Goal: Task Accomplishment & Management: Use online tool/utility

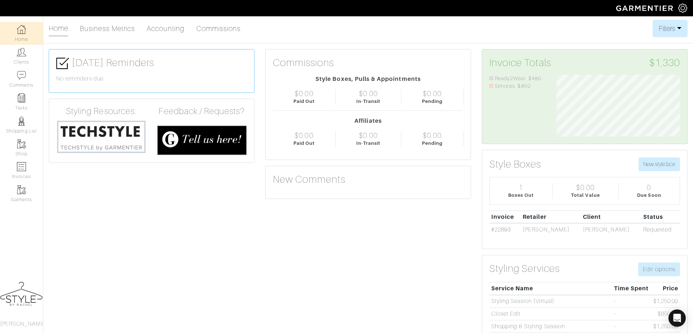
scroll to position [61, 134]
click at [19, 56] on img at bounding box center [21, 52] width 9 height 9
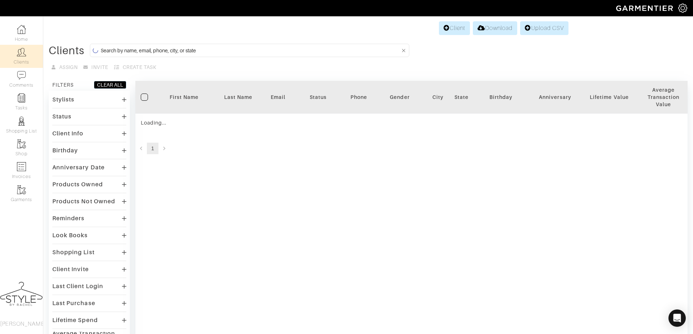
click at [171, 47] on input at bounding box center [251, 50] width 300 height 9
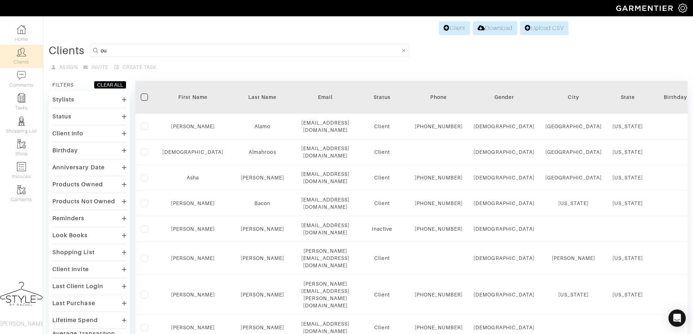
type input "o"
type input "courtney"
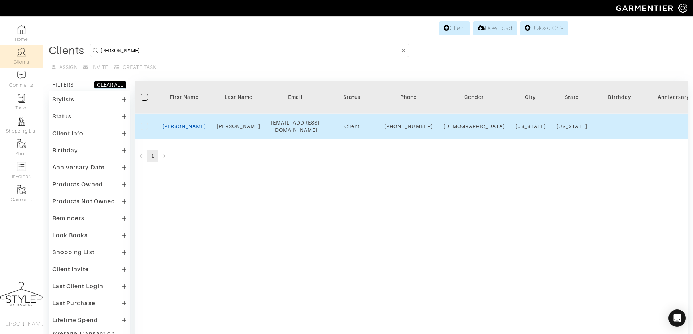
click at [179, 129] on link "Courtney" at bounding box center [184, 126] width 44 height 6
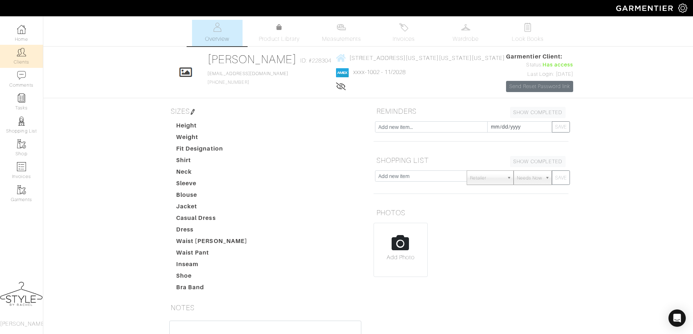
click at [28, 64] on link "Clients" at bounding box center [21, 56] width 43 height 23
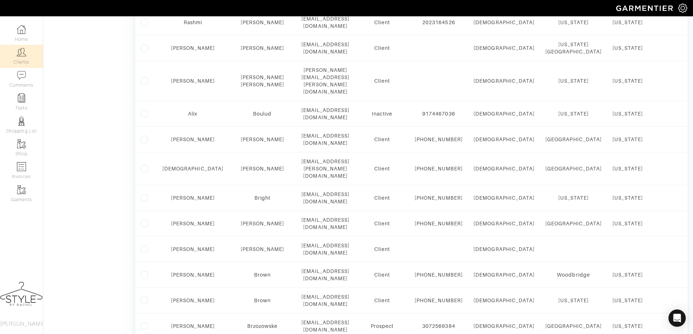
scroll to position [390, 0]
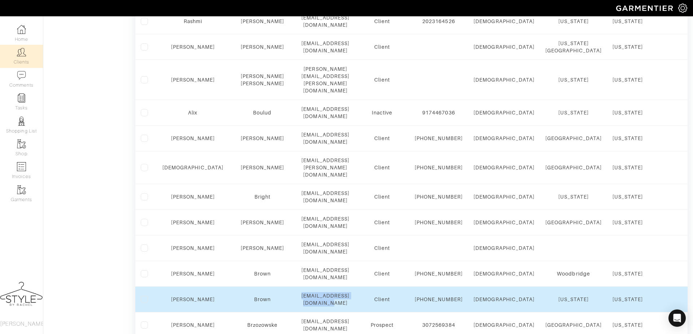
drag, startPoint x: 282, startPoint y: 293, endPoint x: 368, endPoint y: 295, distance: 86.3
click at [355, 296] on td "alexanderbrwn9@gmail.com" at bounding box center [325, 300] width 59 height 26
copy div "alexanderbrwn9@gmail.com"
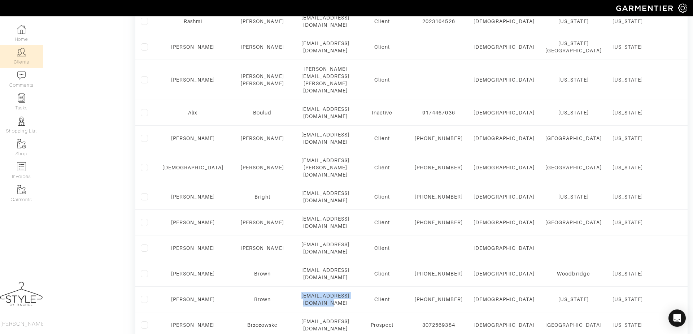
click at [29, 51] on link "Clients" at bounding box center [21, 56] width 43 height 23
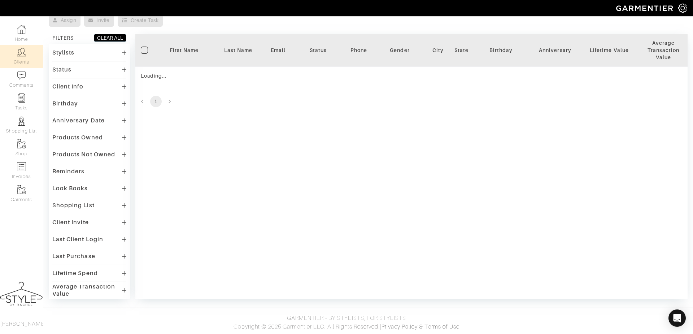
scroll to position [0, 0]
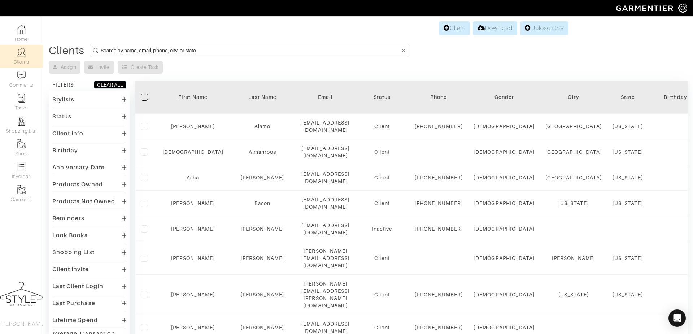
click at [227, 54] on input at bounding box center [251, 50] width 300 height 9
type input "rebecca"
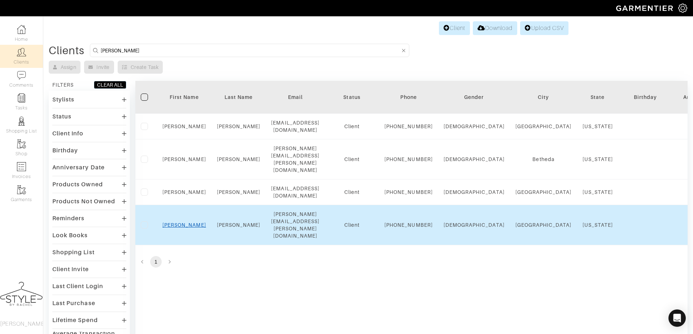
click at [191, 226] on link "Rebecca" at bounding box center [184, 225] width 44 height 6
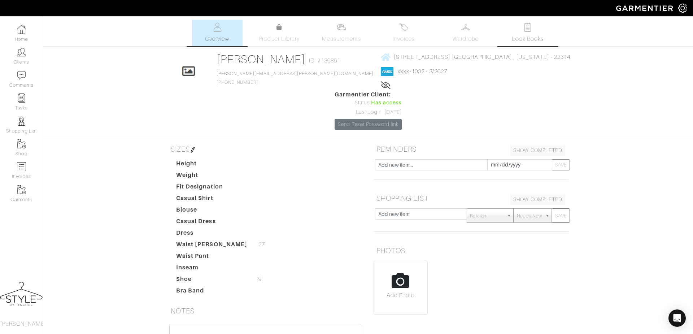
click at [519, 29] on link "Look Books" at bounding box center [527, 33] width 51 height 26
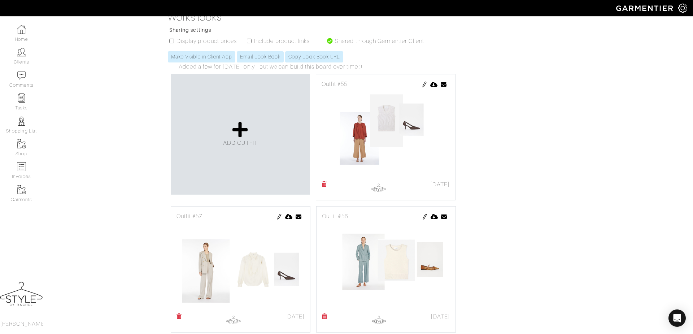
scroll to position [145, 0]
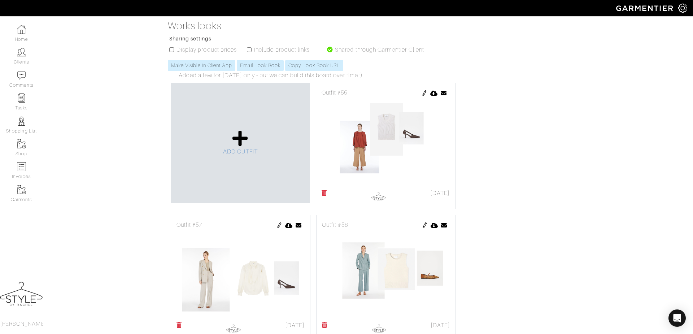
click at [239, 130] on icon at bounding box center [240, 138] width 16 height 17
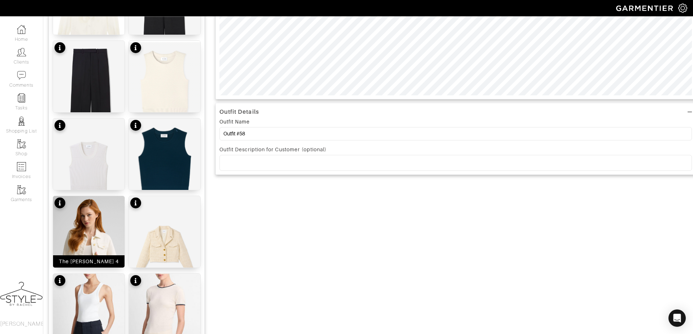
scroll to position [313, 0]
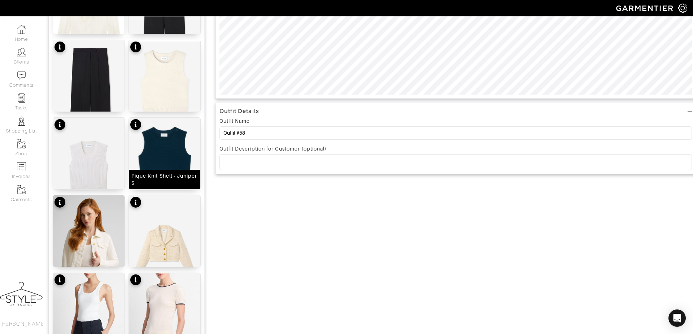
click at [158, 157] on img at bounding box center [164, 160] width 71 height 85
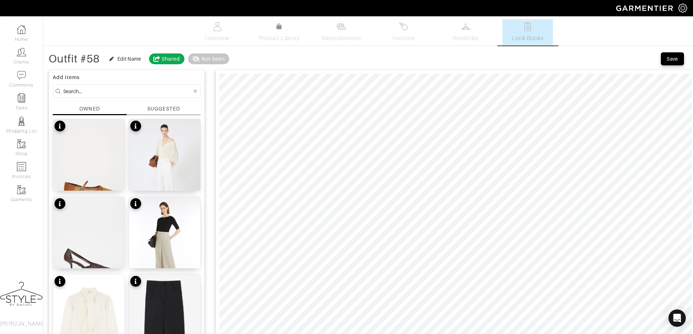
scroll to position [1, 0]
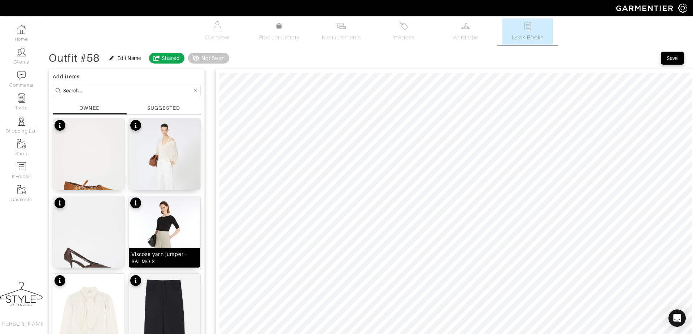
click at [165, 223] on img at bounding box center [164, 243] width 71 height 95
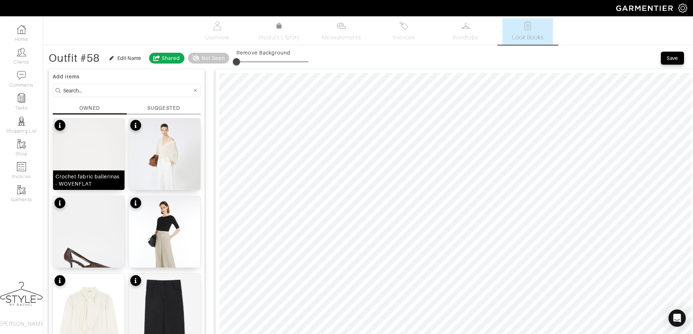
click at [83, 162] on img at bounding box center [88, 165] width 71 height 95
click at [675, 63] on button "Save" at bounding box center [672, 58] width 23 height 13
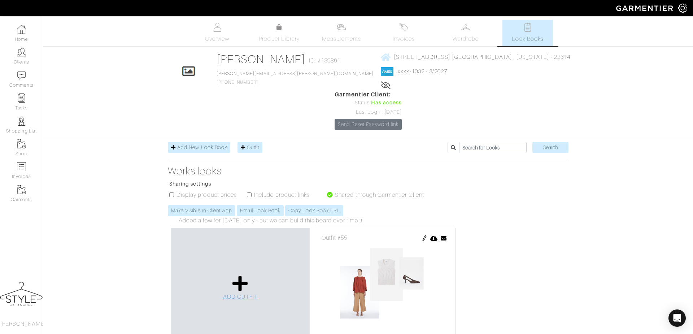
click at [257, 293] on span "ADD OUTFIT" at bounding box center [240, 296] width 35 height 6
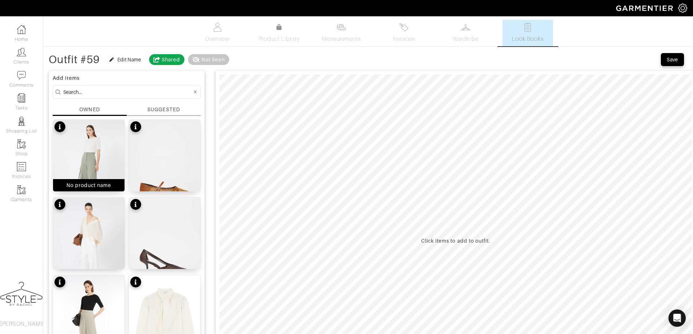
click at [86, 120] on img at bounding box center [88, 167] width 71 height 95
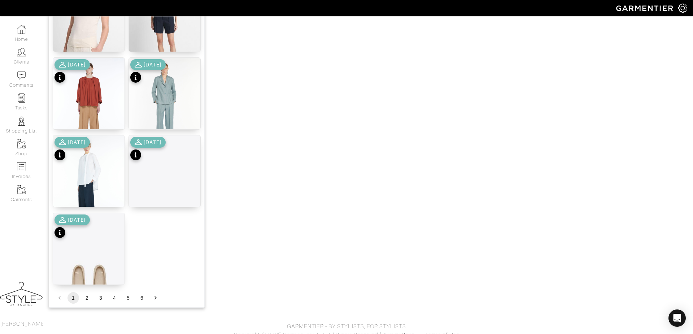
scroll to position [839, 0]
click at [111, 299] on button "4" at bounding box center [115, 297] width 12 height 12
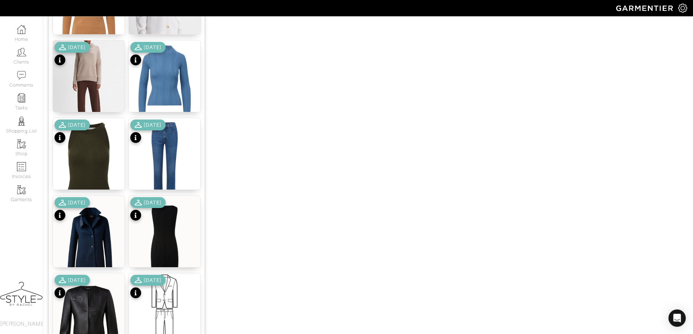
scroll to position [845, 0]
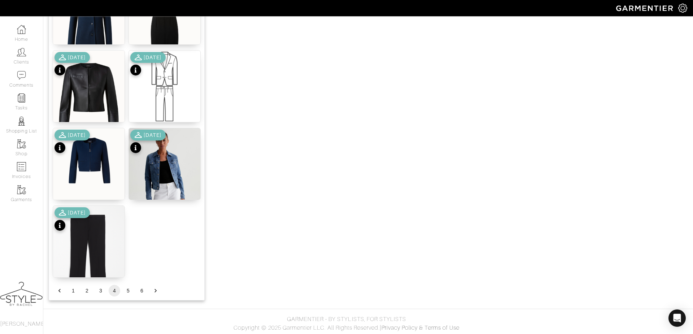
click at [126, 291] on button "5" at bounding box center [128, 291] width 12 height 12
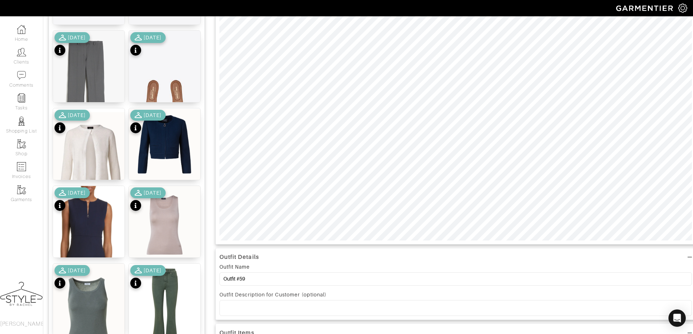
scroll to position [167, 0]
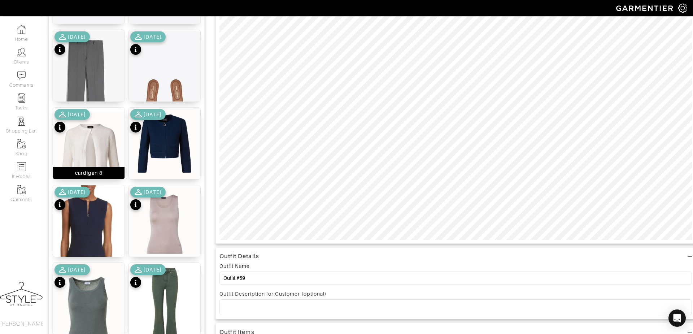
click at [96, 139] on img at bounding box center [88, 161] width 71 height 107
click at [162, 211] on div "7/18/23" at bounding box center [147, 199] width 35 height 25
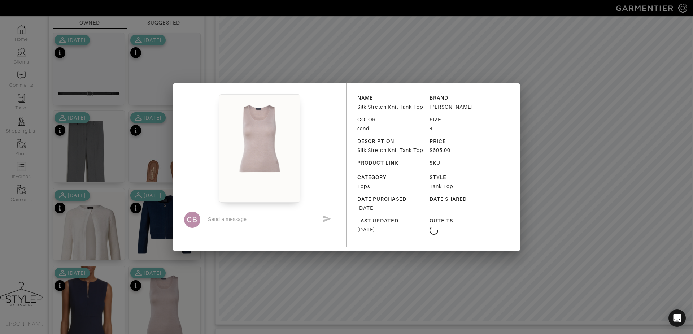
scroll to position [89, 0]
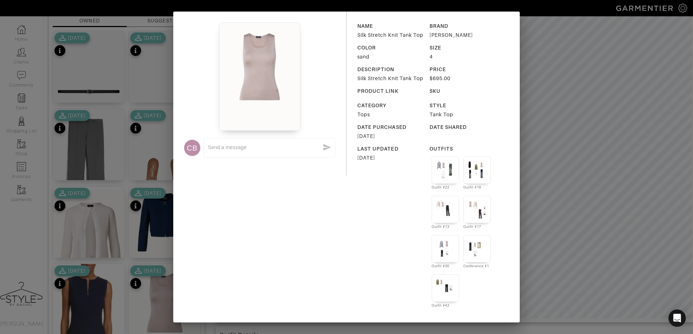
click at [312, 67] on div at bounding box center [259, 76] width 151 height 108
click at [647, 172] on div "CB x NAME Silk Stretch Knit Tank Top BRAND Akris COLOR sand SIZE 4 DESCRIPTION …" at bounding box center [346, 167] width 693 height 334
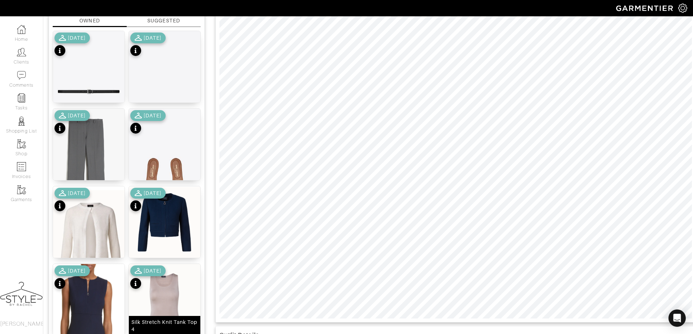
click at [156, 293] on img at bounding box center [164, 311] width 71 height 95
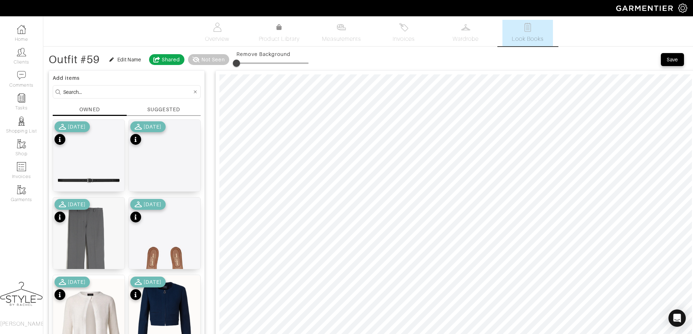
click at [128, 87] on input at bounding box center [127, 91] width 129 height 9
type input "shoes"
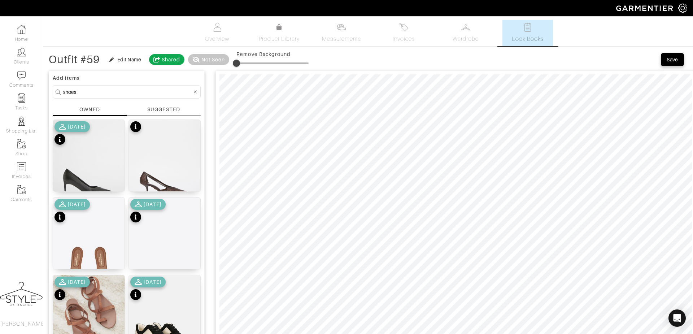
click at [197, 93] on div at bounding box center [195, 91] width 6 height 9
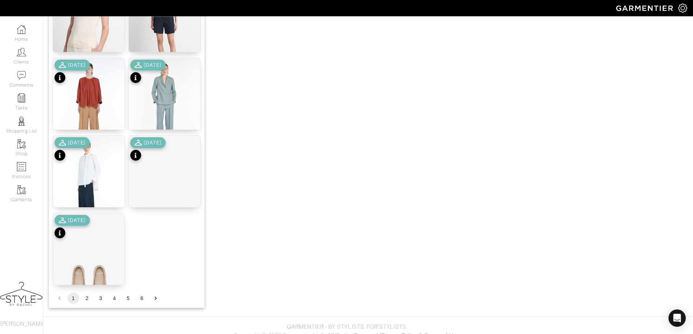
scroll to position [845, 0]
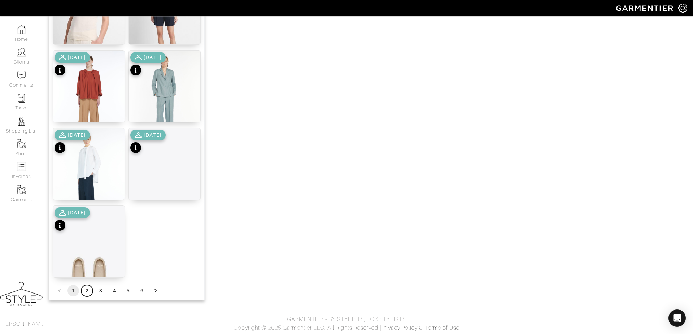
click at [83, 289] on button "2" at bounding box center [87, 291] width 12 height 12
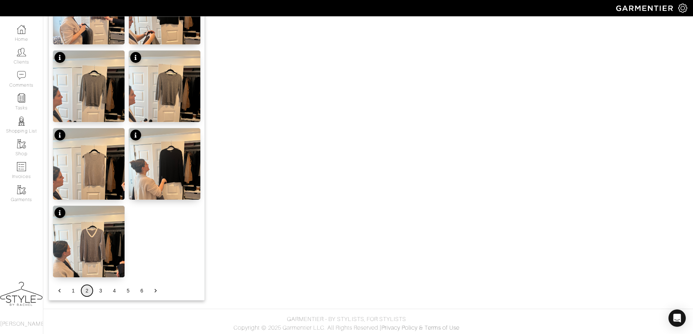
scroll to position [0, 0]
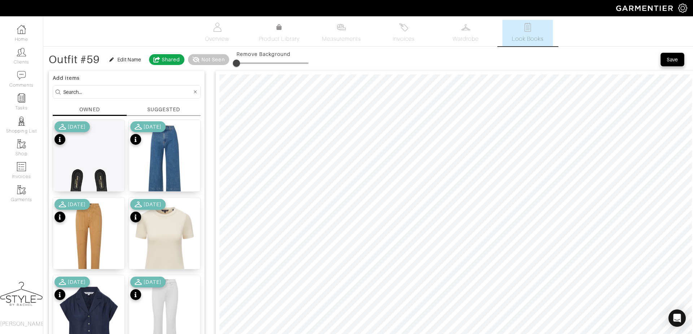
click at [674, 61] on div "Save" at bounding box center [673, 59] width 12 height 7
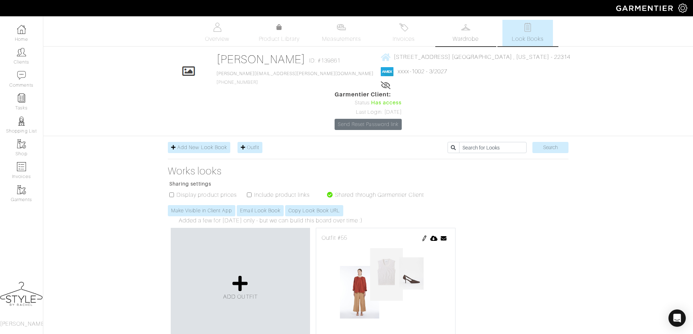
click at [471, 27] on link "Wardrobe" at bounding box center [465, 33] width 51 height 26
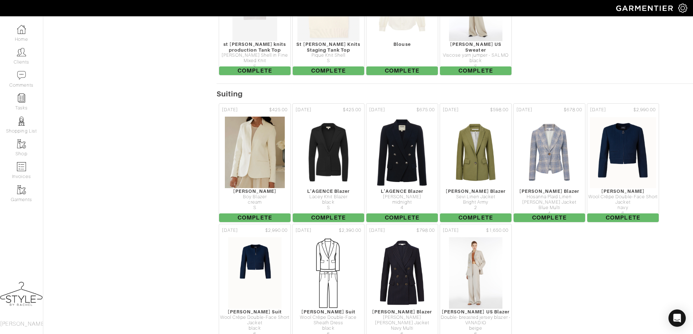
scroll to position [2211, 0]
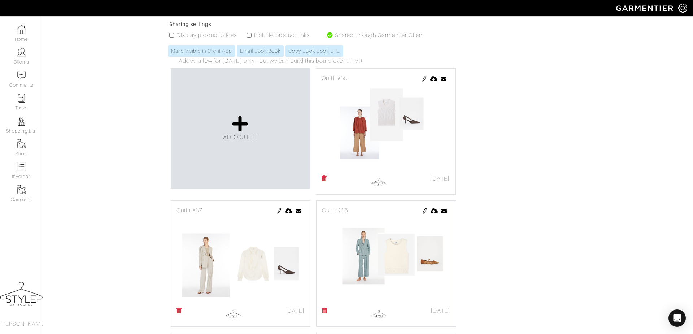
scroll to position [161, 0]
click at [239, 114] on icon at bounding box center [240, 122] width 16 height 17
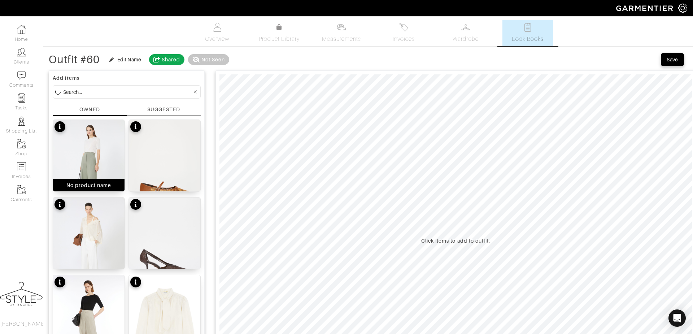
click at [97, 152] on img at bounding box center [88, 167] width 71 height 95
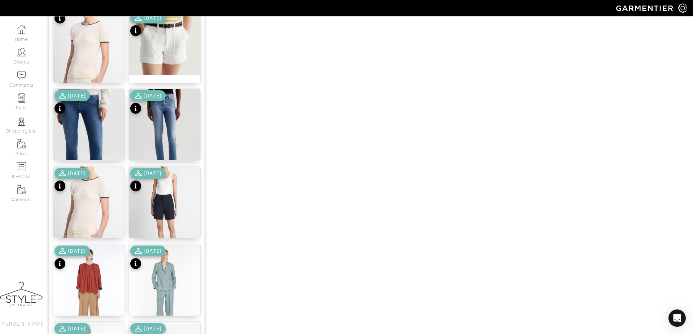
scroll to position [845, 0]
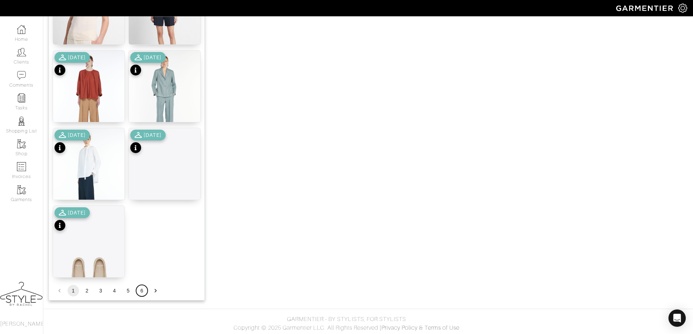
click at [142, 293] on button "6" at bounding box center [142, 291] width 12 height 12
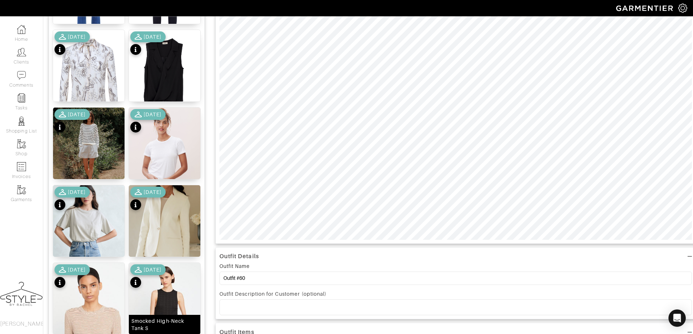
scroll to position [161, 0]
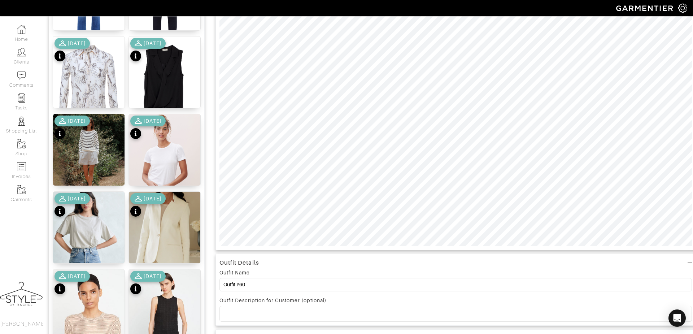
click at [164, 217] on div "7/07/23" at bounding box center [147, 205] width 35 height 25
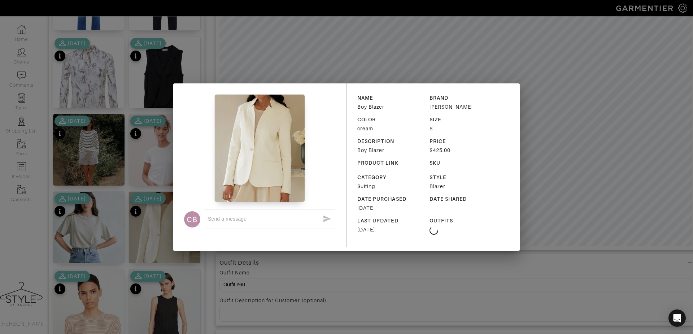
click at [156, 194] on div "CB x NAME Boy Blazer BRAND Jenni Kayne COLOR cream SIZE S DESCRIPTION Boy Blaze…" at bounding box center [346, 167] width 693 height 334
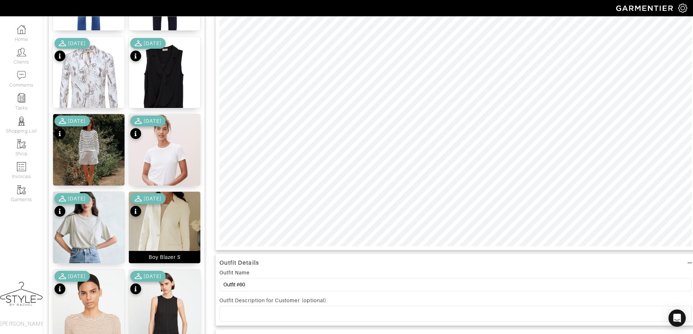
click at [155, 226] on img at bounding box center [164, 234] width 71 height 85
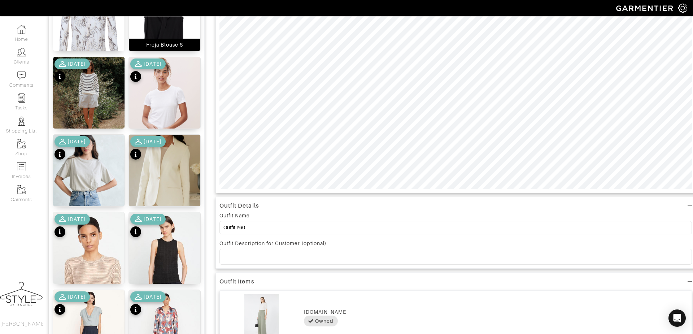
scroll to position [323, 0]
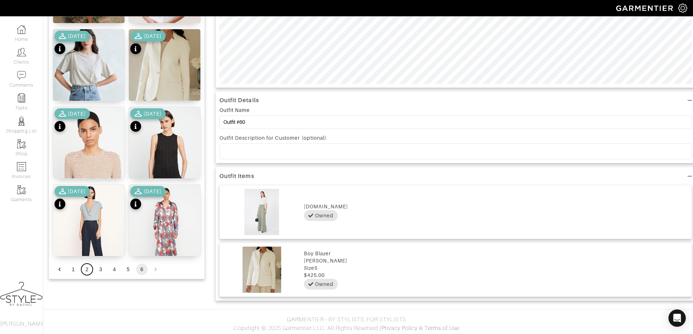
click at [87, 269] on button "2" at bounding box center [87, 269] width 12 height 12
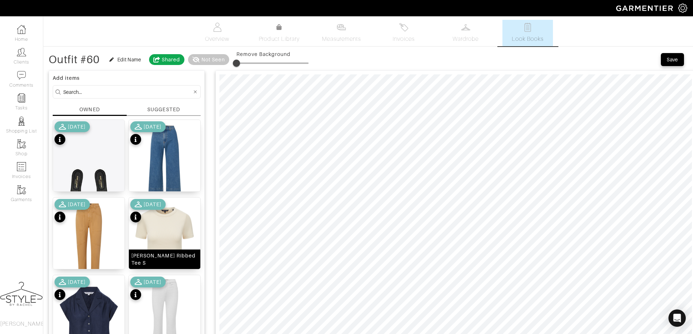
scroll to position [18, 0]
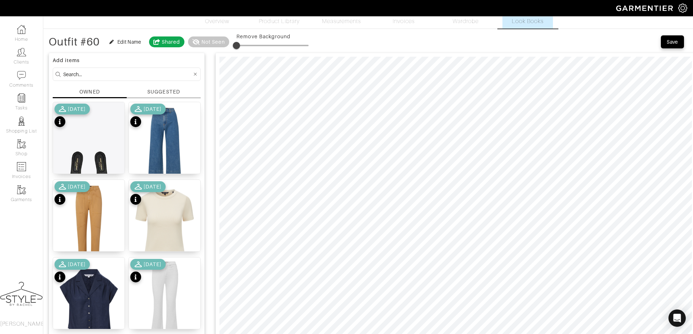
click at [166, 204] on div "[DATE]" at bounding box center [147, 193] width 35 height 25
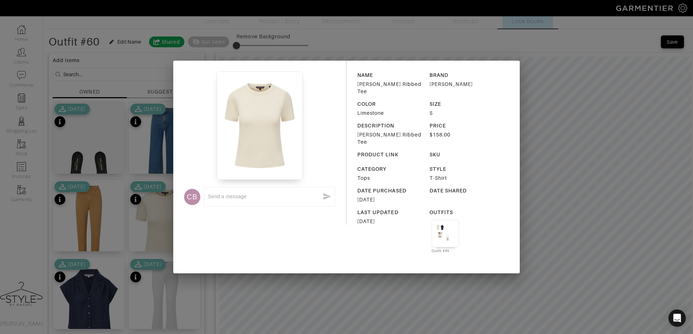
click at [293, 285] on div "CB x NAME Pruitt Ribbed Tee BRAND Veronica Beard COLOR Limestone SIZE S DESCRIP…" at bounding box center [346, 167] width 693 height 334
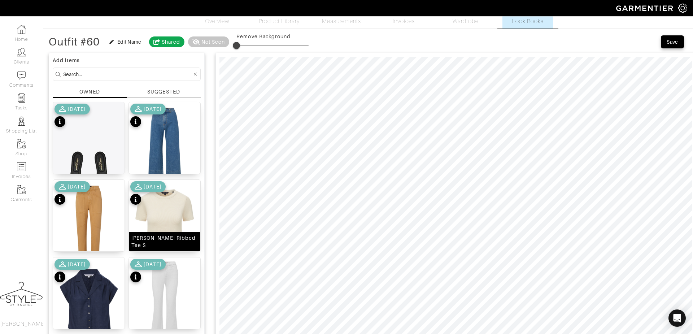
click at [183, 210] on img at bounding box center [164, 225] width 71 height 90
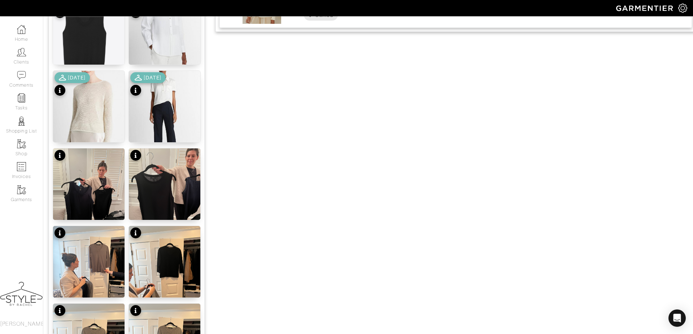
scroll to position [845, 0]
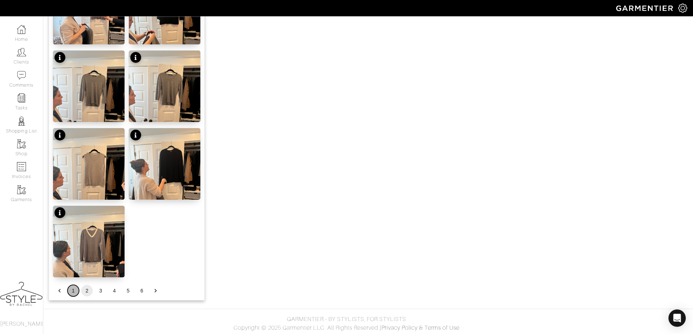
click at [74, 292] on button "1" at bounding box center [73, 291] width 12 height 12
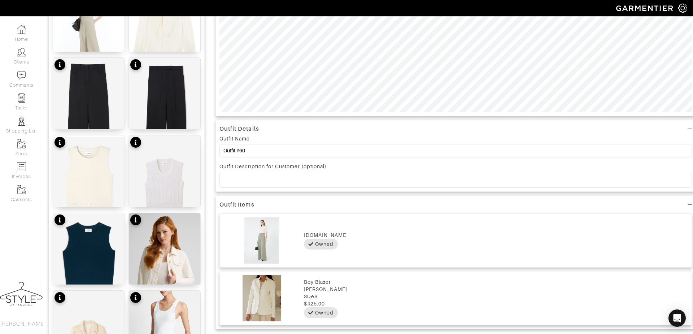
scroll to position [295, 0]
click at [170, 169] on img at bounding box center [164, 192] width 71 height 115
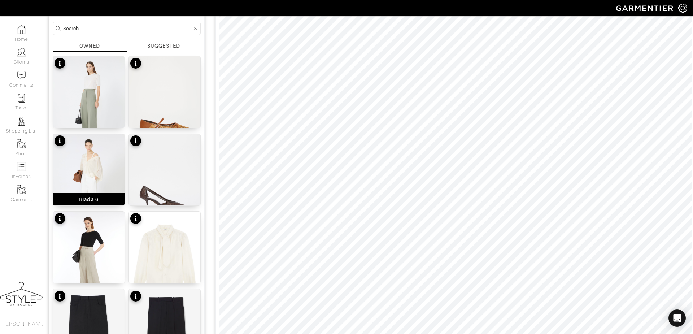
scroll to position [62, 0]
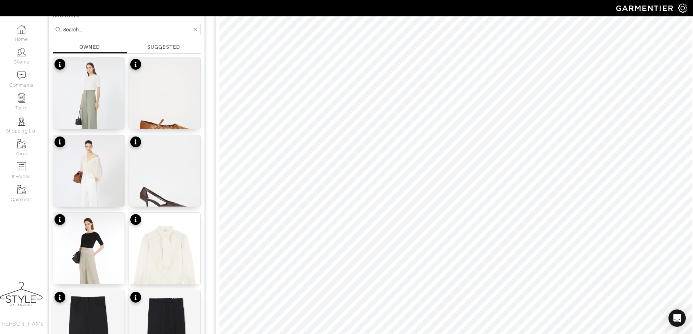
click at [145, 26] on input at bounding box center [127, 29] width 129 height 9
type input "heel"
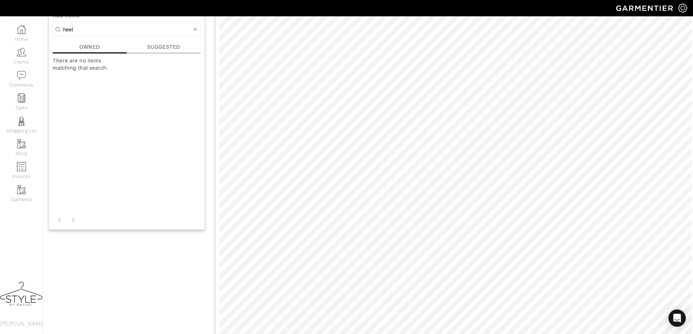
click at [195, 29] on icon at bounding box center [195, 29] width 3 height 5
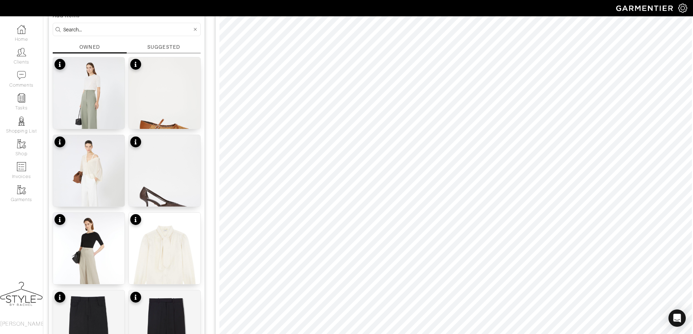
scroll to position [0, 0]
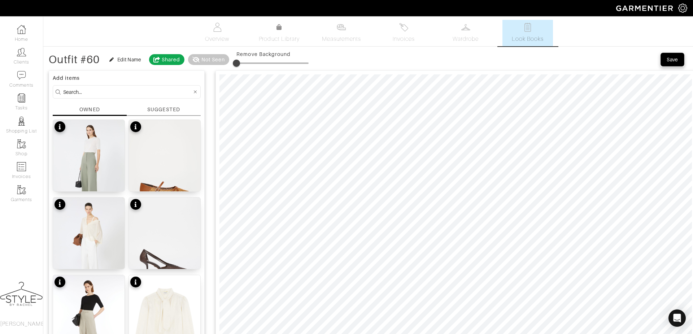
click at [676, 60] on div "Save" at bounding box center [673, 59] width 12 height 7
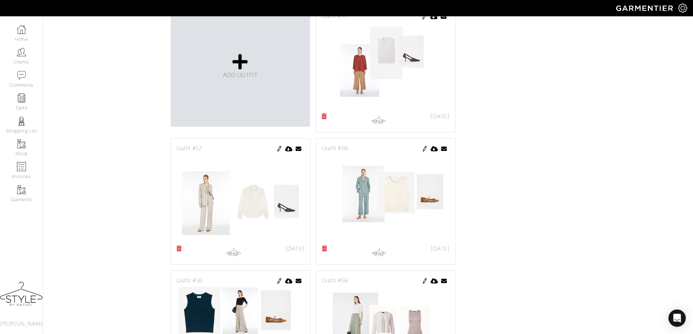
scroll to position [222, 0]
click at [234, 71] on span "ADD OUTFIT" at bounding box center [240, 74] width 35 height 6
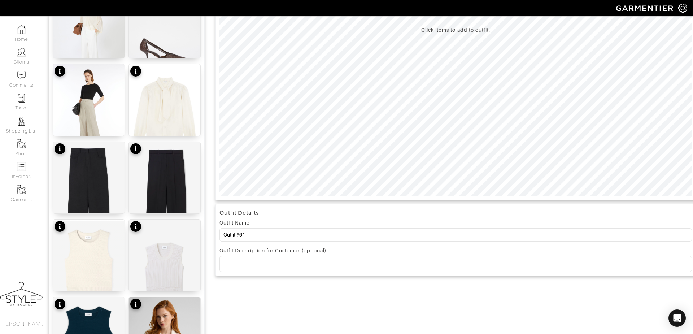
scroll to position [226, 0]
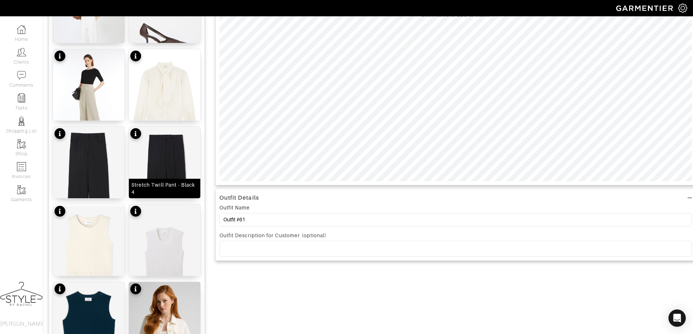
click at [167, 151] on img at bounding box center [164, 192] width 71 height 131
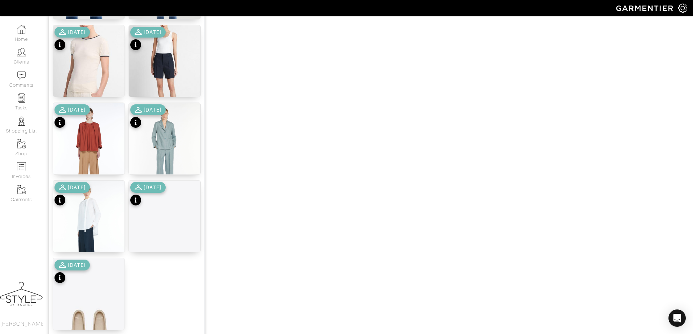
scroll to position [845, 0]
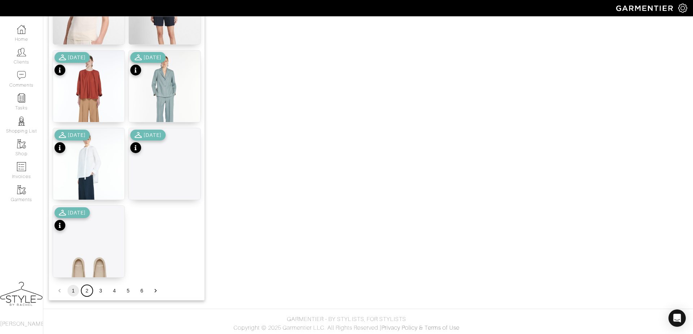
click at [86, 291] on button "2" at bounding box center [87, 291] width 12 height 12
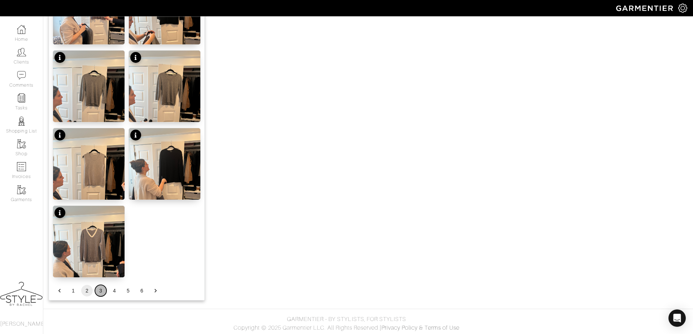
click at [101, 292] on button "3" at bounding box center [101, 291] width 12 height 12
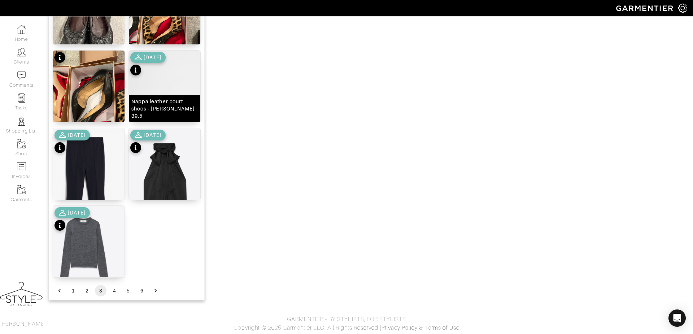
click at [174, 93] on img at bounding box center [164, 98] width 71 height 95
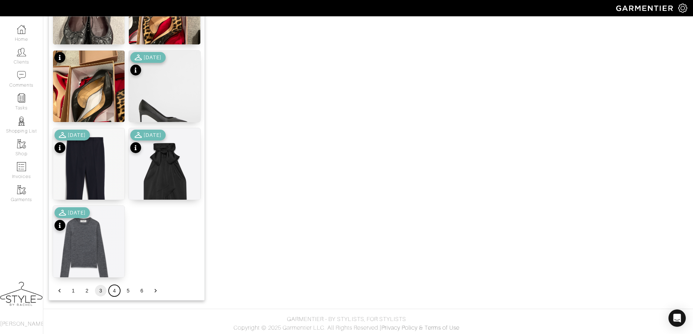
click at [114, 289] on button "4" at bounding box center [115, 291] width 12 height 12
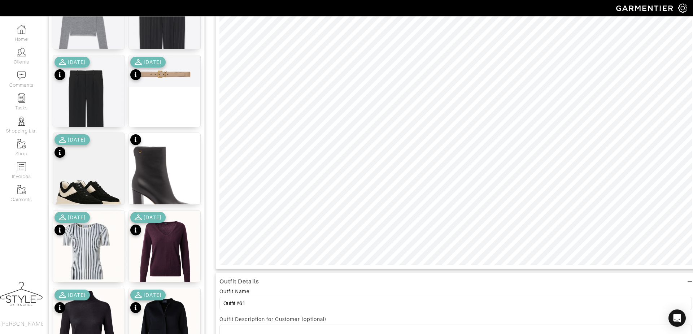
scroll to position [141, 0]
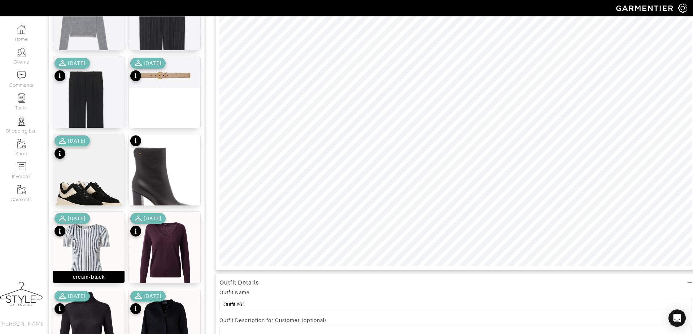
click at [82, 251] on img at bounding box center [88, 253] width 71 height 84
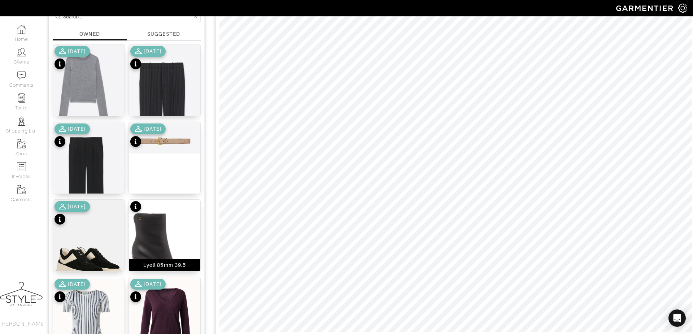
scroll to position [0, 0]
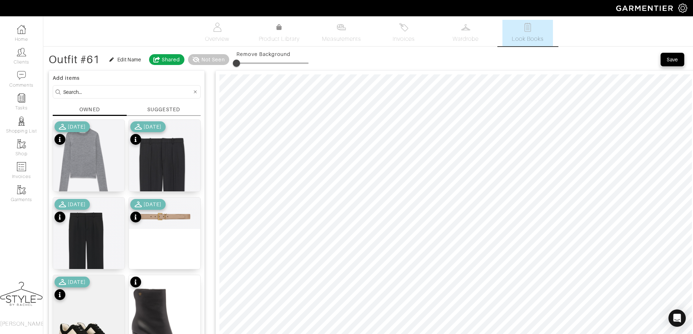
click at [672, 57] on div "Save" at bounding box center [673, 59] width 12 height 7
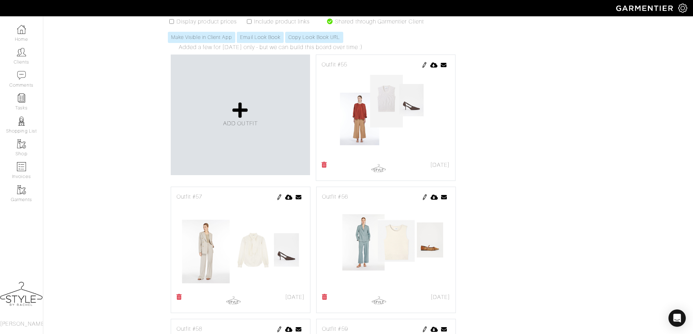
scroll to position [167, 0]
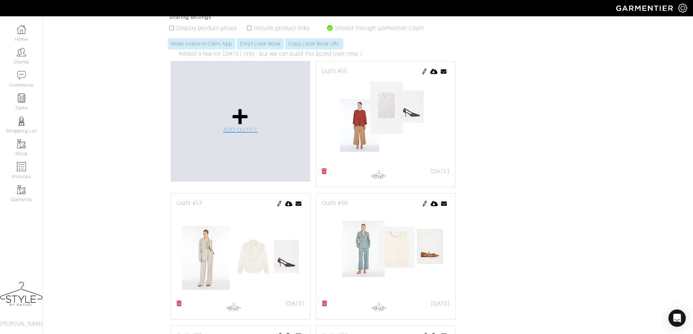
click at [245, 127] on span "ADD OUTFIT" at bounding box center [240, 130] width 35 height 6
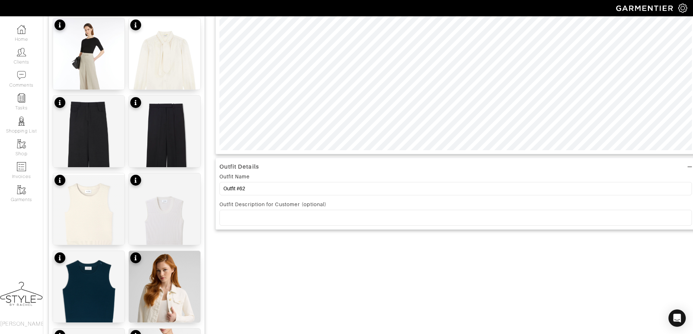
scroll to position [256, 0]
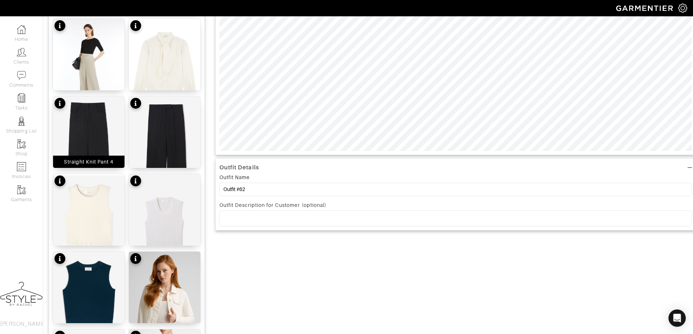
click at [86, 138] on img at bounding box center [88, 154] width 71 height 116
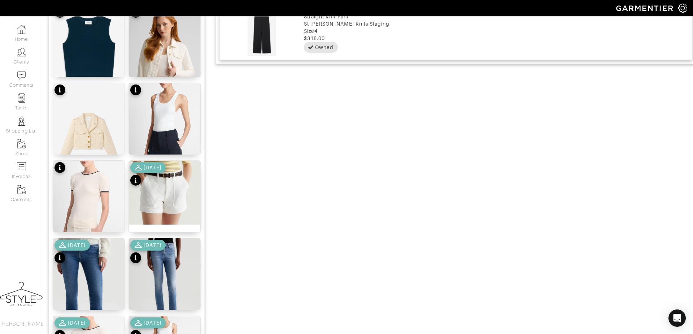
scroll to position [845, 0]
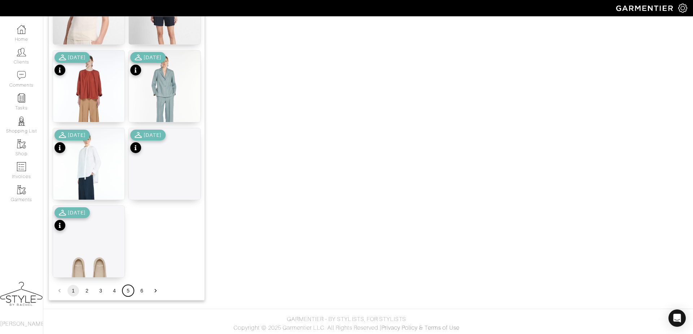
click at [128, 292] on button "5" at bounding box center [128, 291] width 12 height 12
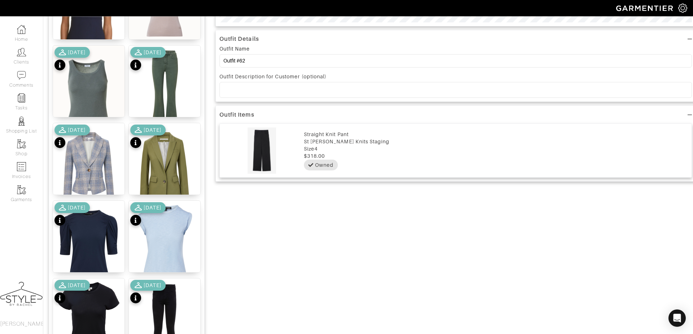
scroll to position [386, 0]
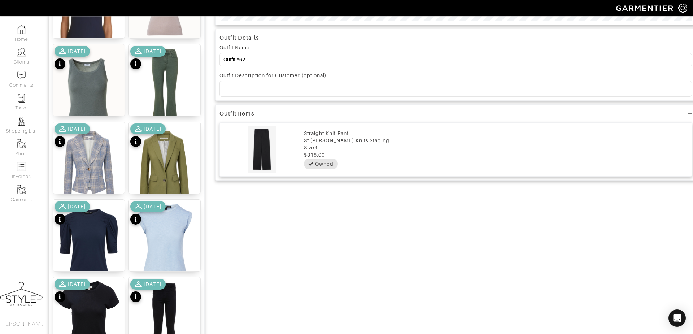
click at [166, 155] on img at bounding box center [164, 167] width 71 height 90
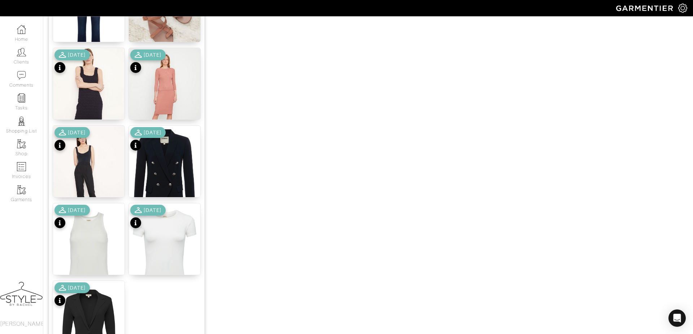
scroll to position [845, 0]
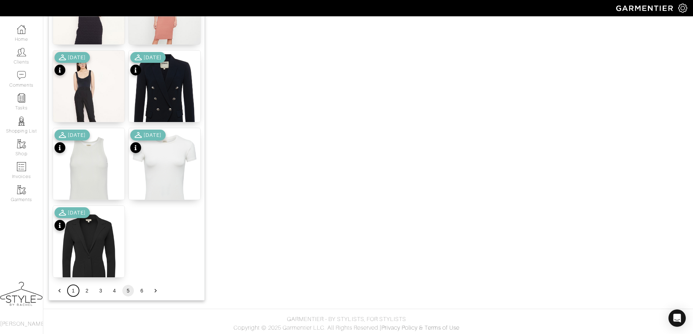
click at [73, 286] on button "1" at bounding box center [73, 291] width 12 height 12
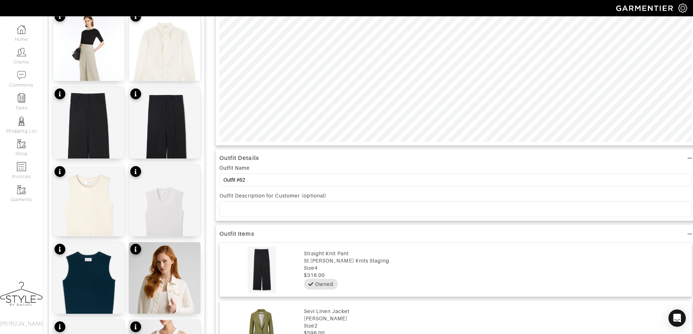
scroll to position [265, 0]
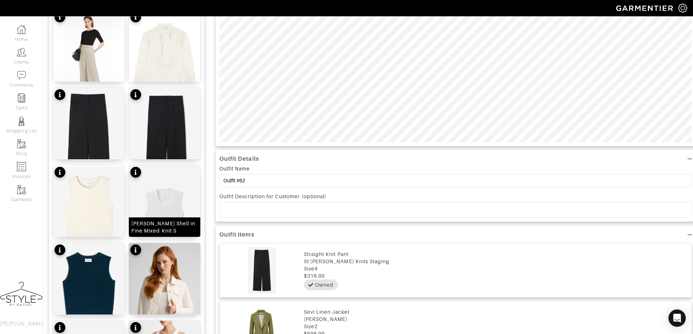
click at [160, 187] on img at bounding box center [164, 222] width 71 height 115
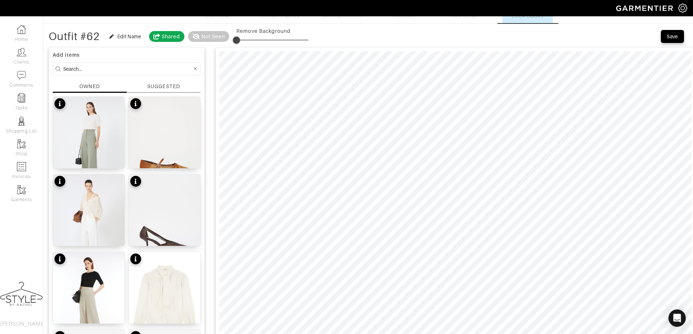
scroll to position [17, 0]
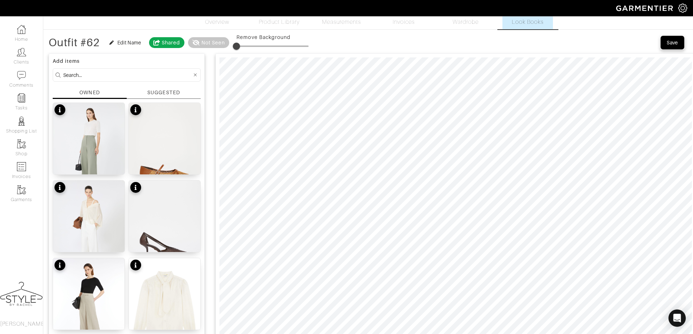
click at [674, 42] on div "Save" at bounding box center [673, 42] width 12 height 7
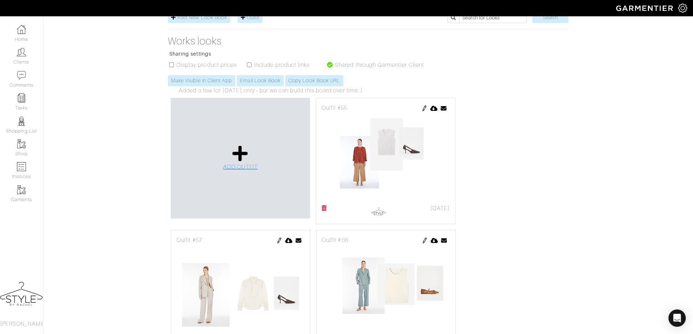
scroll to position [139, 0]
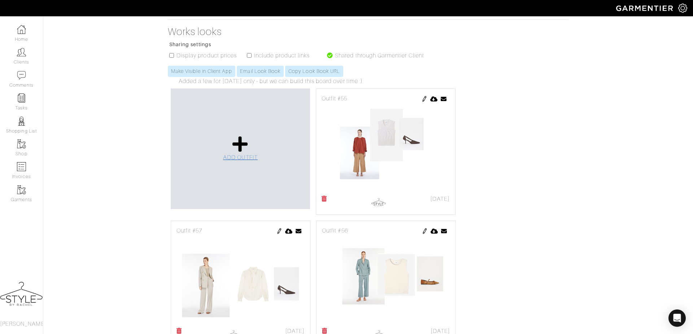
click at [241, 135] on icon at bounding box center [240, 143] width 16 height 17
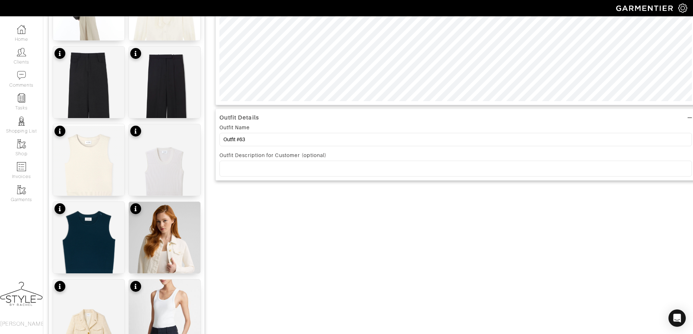
scroll to position [305, 0]
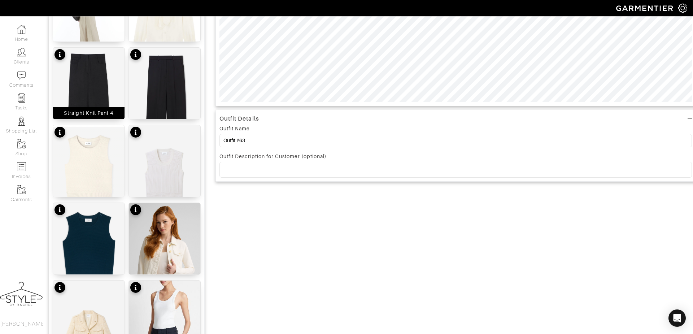
click at [91, 92] on img at bounding box center [88, 106] width 71 height 116
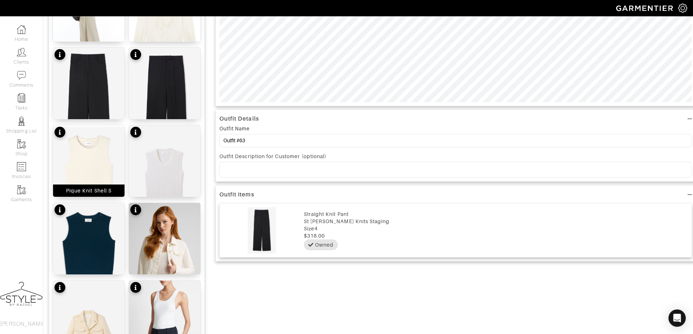
click at [86, 156] on img at bounding box center [88, 166] width 71 height 82
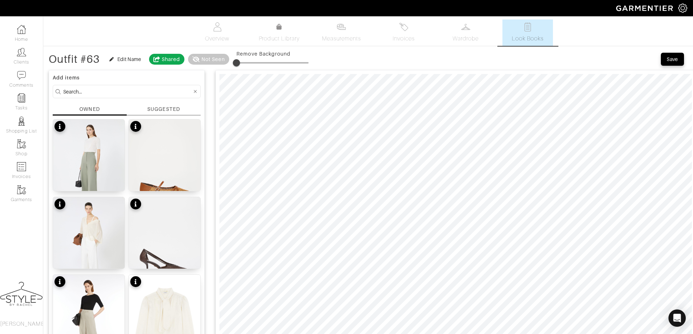
scroll to position [0, 0]
click at [673, 63] on button "Save" at bounding box center [672, 59] width 23 height 13
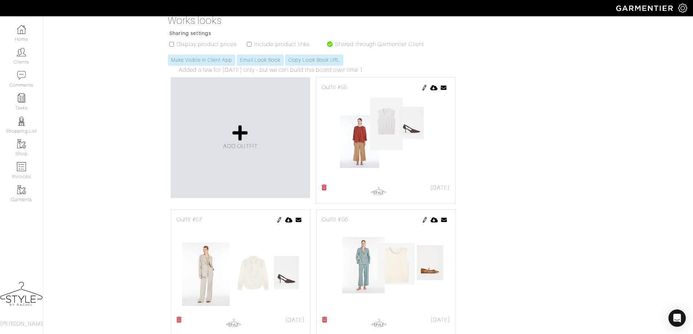
scroll to position [151, 0]
click at [247, 143] on span "ADD OUTFIT" at bounding box center [240, 146] width 35 height 6
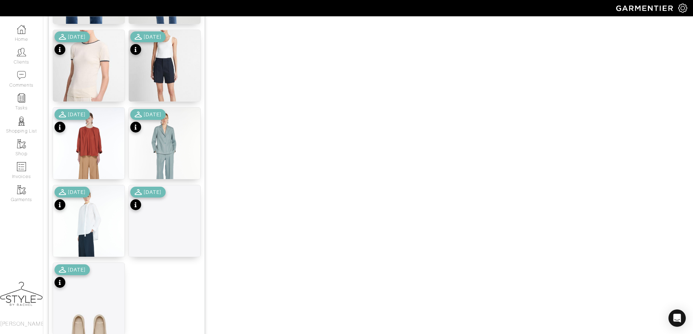
scroll to position [821, 0]
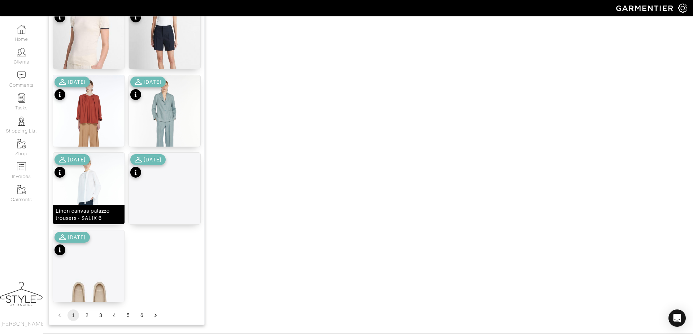
click at [93, 183] on img at bounding box center [88, 200] width 71 height 95
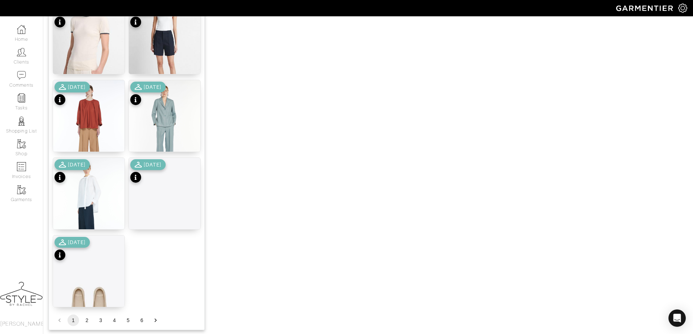
scroll to position [845, 0]
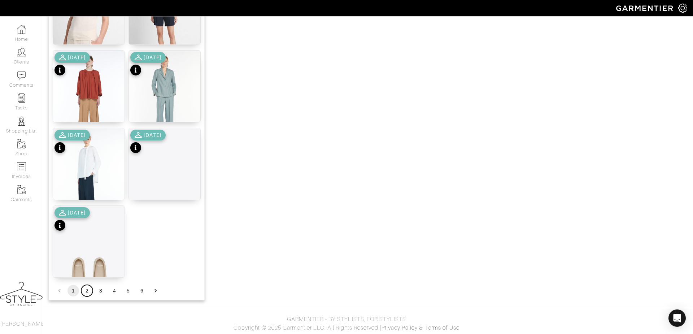
click at [90, 291] on button "2" at bounding box center [87, 291] width 12 height 12
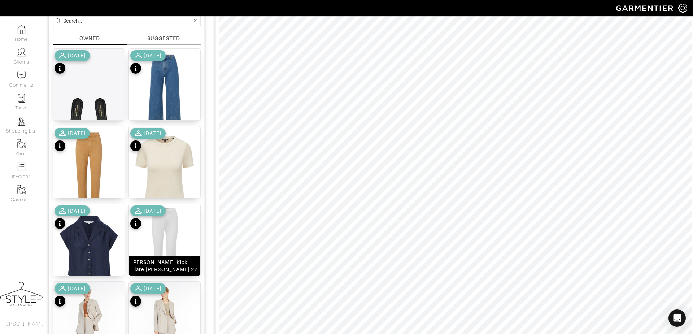
scroll to position [64, 0]
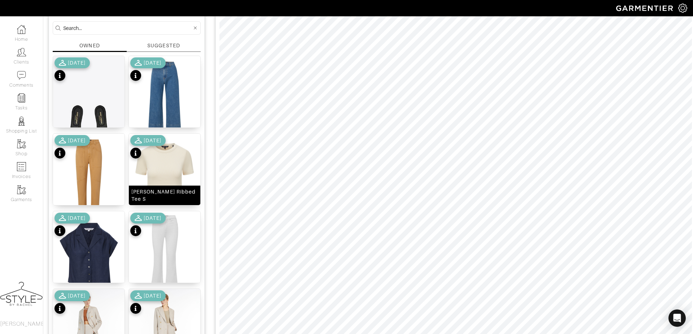
click at [160, 170] on img at bounding box center [164, 179] width 71 height 90
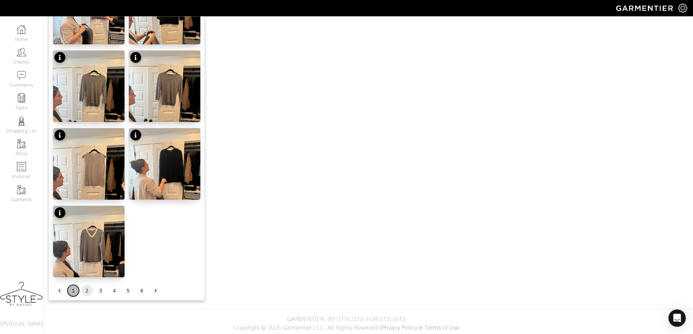
click at [75, 291] on button "1" at bounding box center [73, 291] width 12 height 12
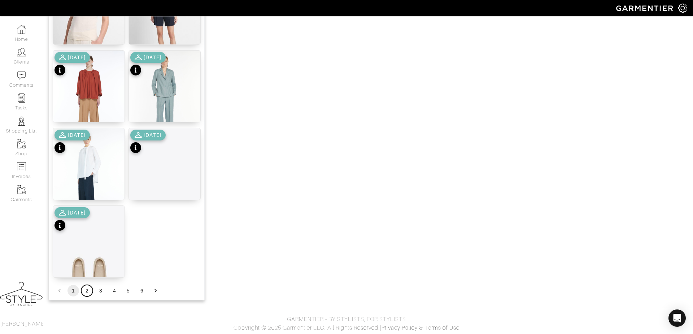
click at [87, 288] on button "2" at bounding box center [87, 291] width 12 height 12
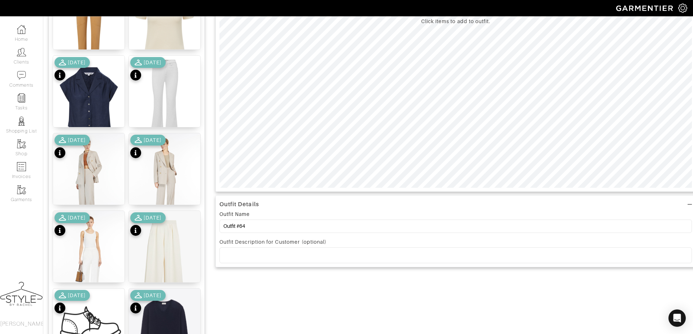
scroll to position [214, 0]
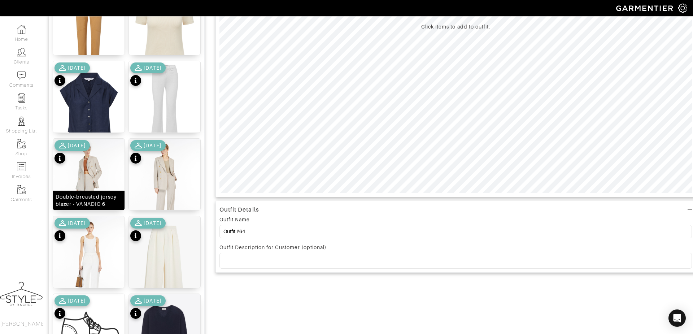
click at [105, 166] on img at bounding box center [88, 186] width 71 height 95
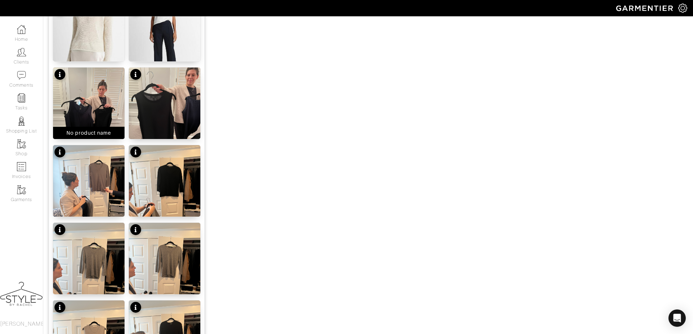
scroll to position [845, 0]
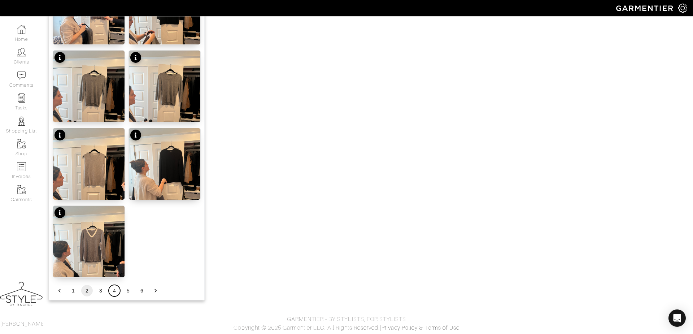
click at [111, 290] on button "4" at bounding box center [115, 291] width 12 height 12
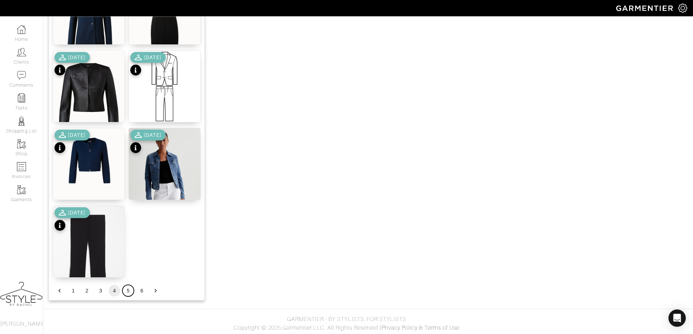
click at [125, 291] on button "5" at bounding box center [128, 291] width 12 height 12
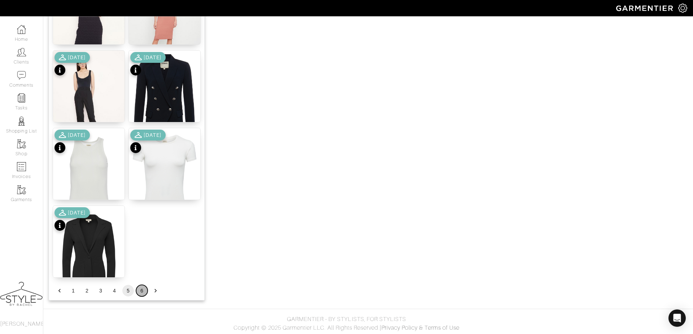
click at [143, 291] on button "6" at bounding box center [142, 291] width 12 height 12
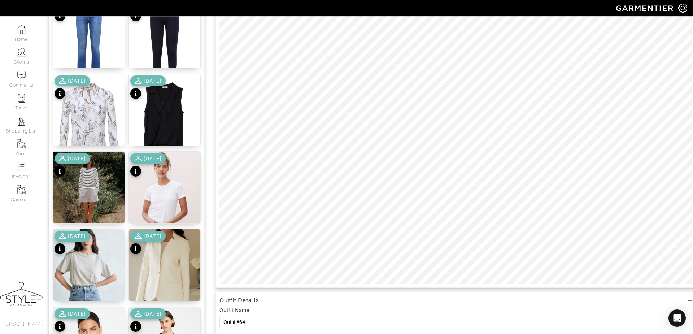
scroll to position [0, 0]
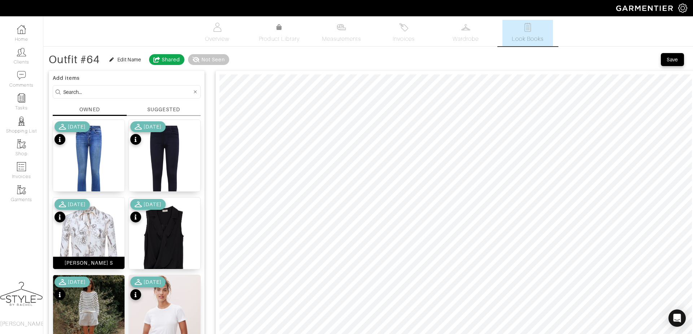
click at [93, 228] on img at bounding box center [88, 244] width 71 height 95
click at [667, 62] on div "Save" at bounding box center [673, 59] width 12 height 7
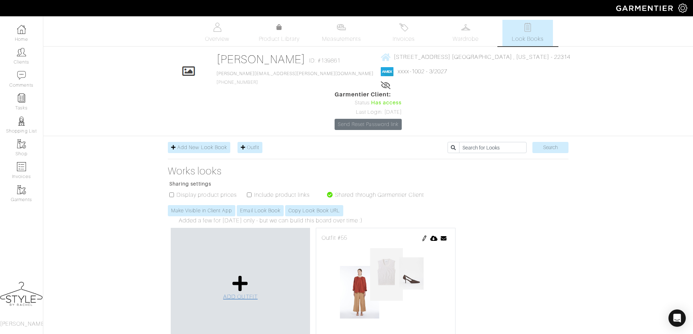
click at [241, 275] on link "ADD OUTFIT" at bounding box center [240, 288] width 35 height 26
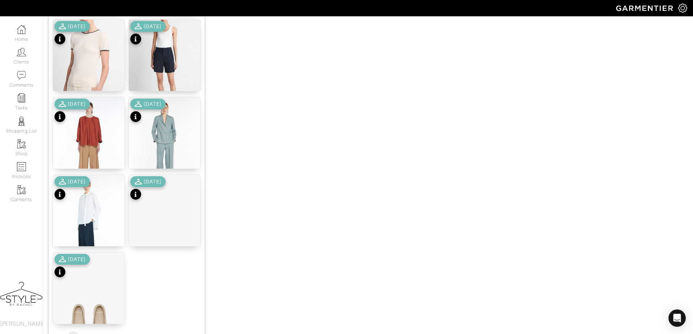
scroll to position [803, 0]
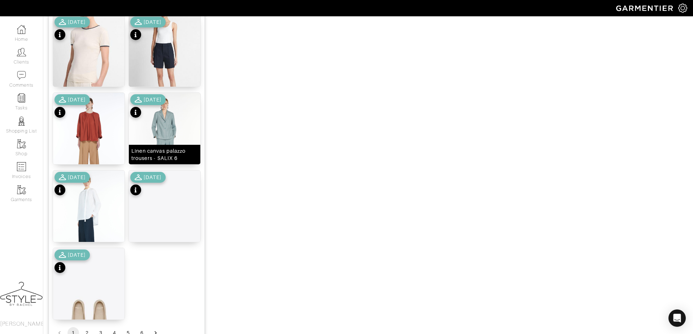
click at [168, 122] on img at bounding box center [164, 140] width 71 height 95
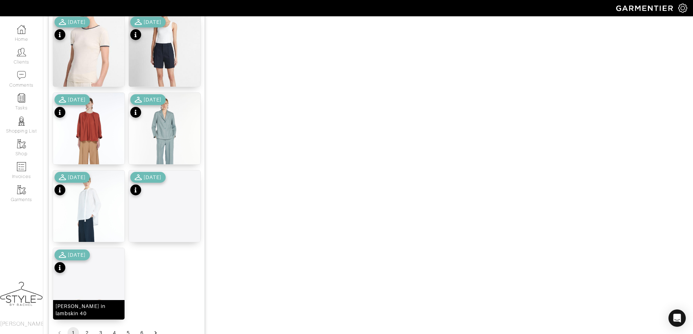
click at [80, 277] on img at bounding box center [88, 306] width 71 height 116
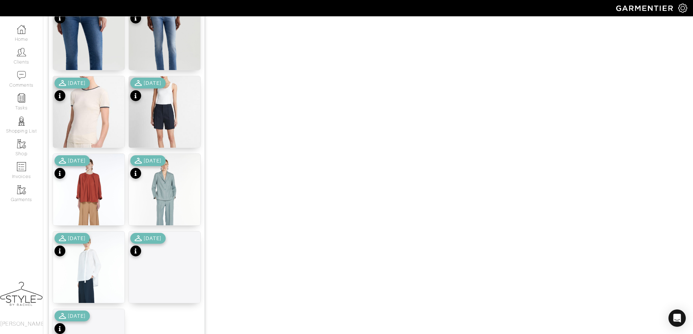
scroll to position [845, 0]
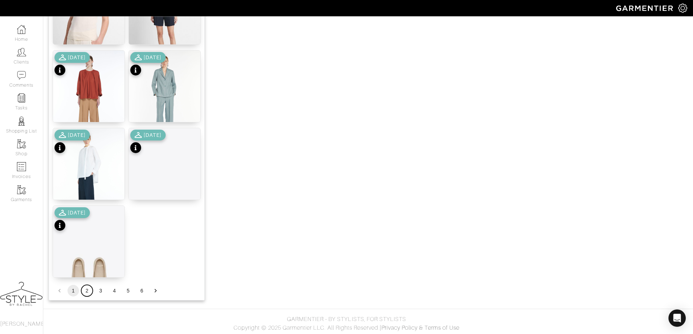
click at [83, 290] on button "2" at bounding box center [87, 291] width 12 height 12
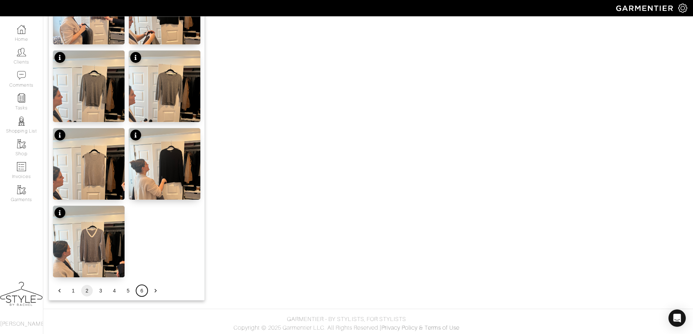
click at [143, 290] on button "6" at bounding box center [142, 291] width 12 height 12
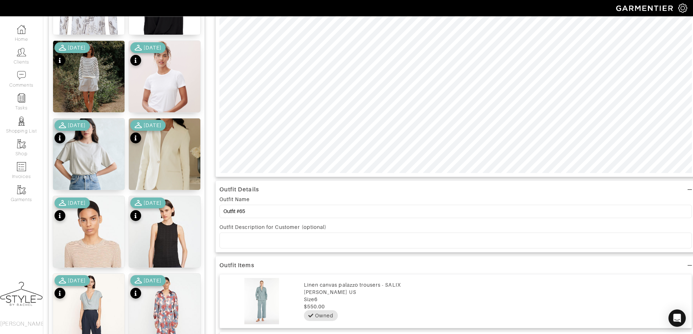
scroll to position [323, 0]
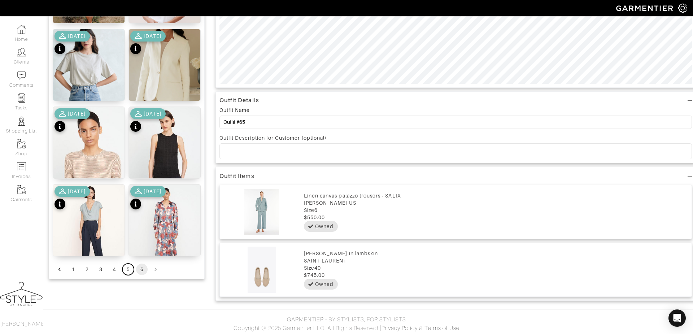
click at [125, 270] on button "5" at bounding box center [128, 269] width 12 height 12
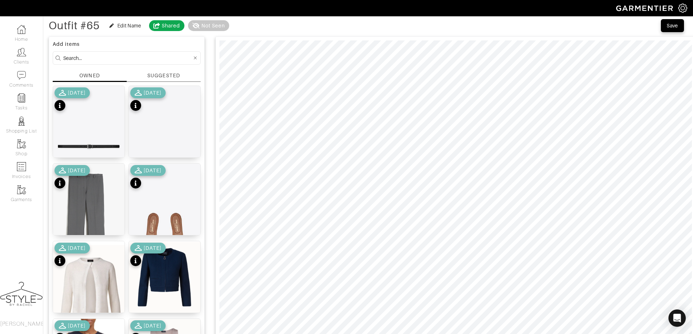
scroll to position [33, 0]
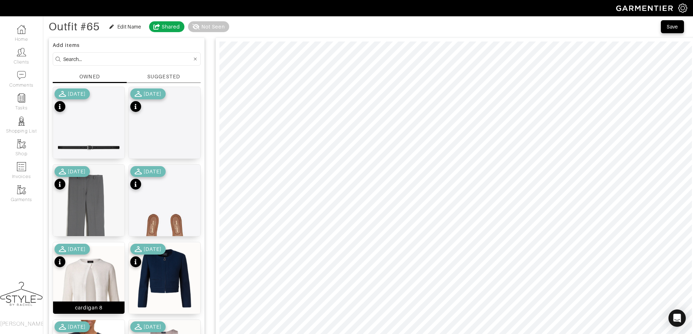
click at [91, 270] on img at bounding box center [88, 295] width 71 height 107
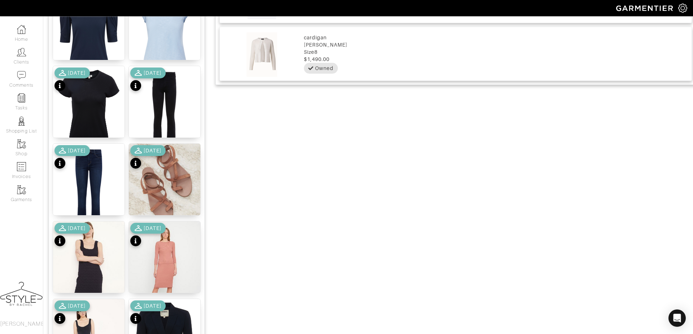
scroll to position [845, 0]
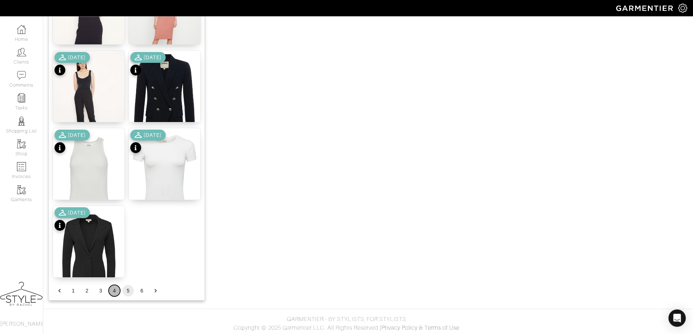
click at [110, 292] on button "4" at bounding box center [115, 291] width 12 height 12
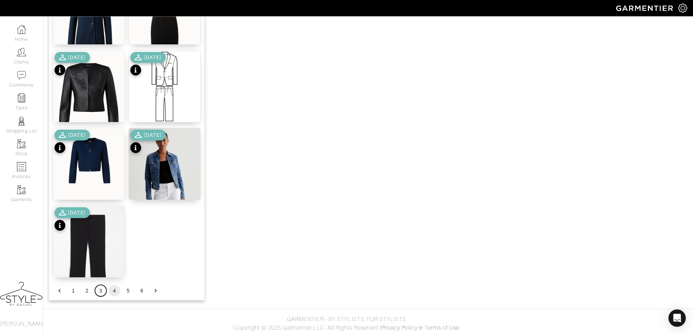
click at [101, 285] on button "3" at bounding box center [101, 291] width 12 height 12
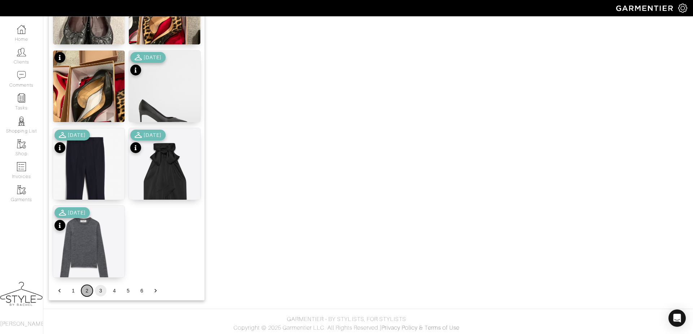
click at [85, 292] on button "2" at bounding box center [87, 291] width 12 height 12
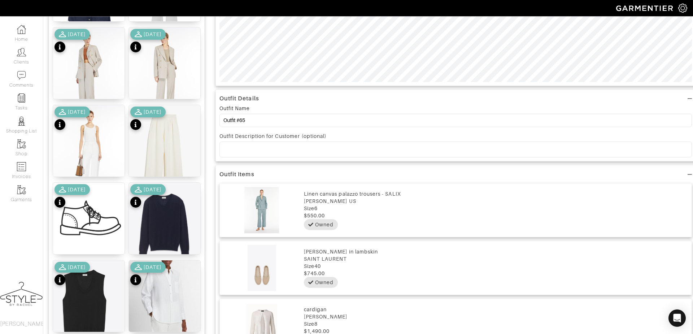
scroll to position [327, 0]
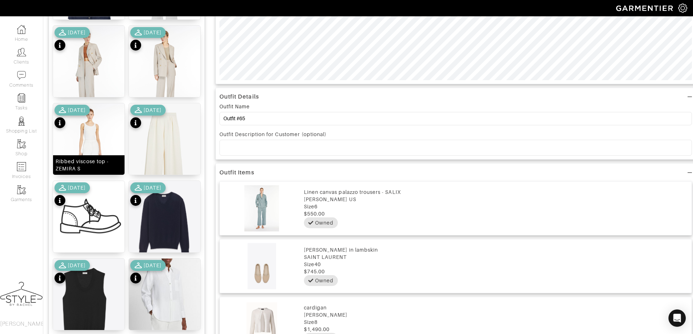
click at [91, 136] on img at bounding box center [88, 150] width 71 height 95
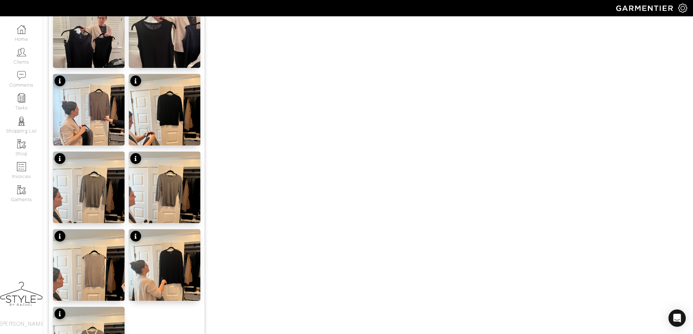
scroll to position [845, 0]
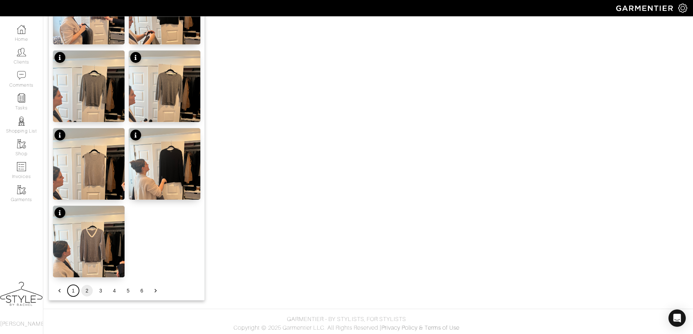
click at [70, 288] on button "1" at bounding box center [73, 291] width 12 height 12
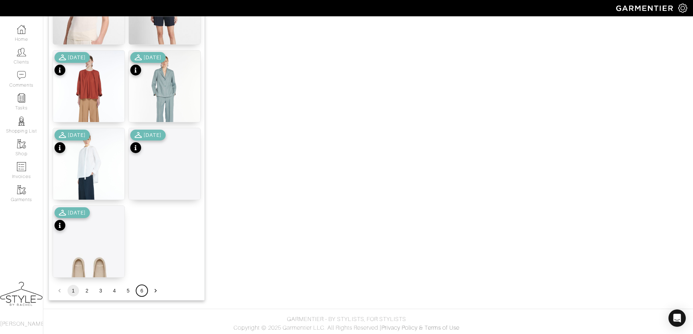
click at [143, 289] on button "6" at bounding box center [142, 291] width 12 height 12
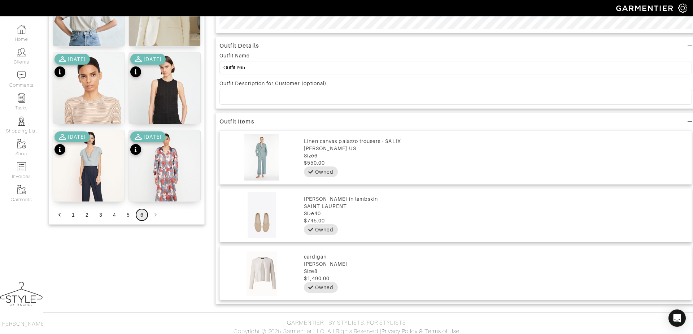
scroll to position [381, 0]
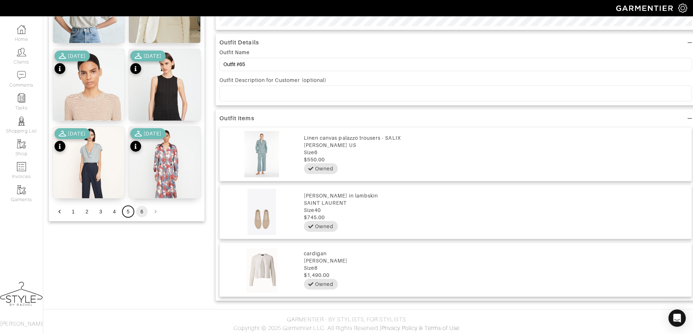
click at [127, 210] on button "5" at bounding box center [128, 212] width 12 height 12
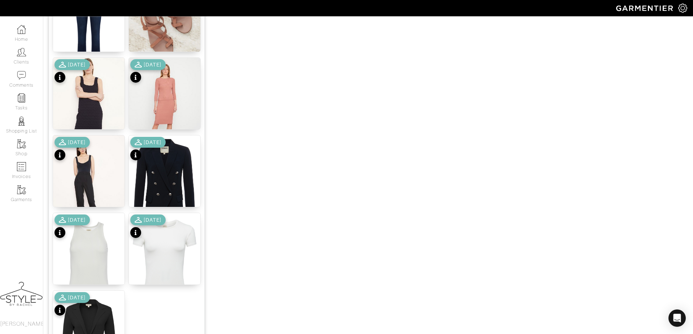
scroll to position [765, 0]
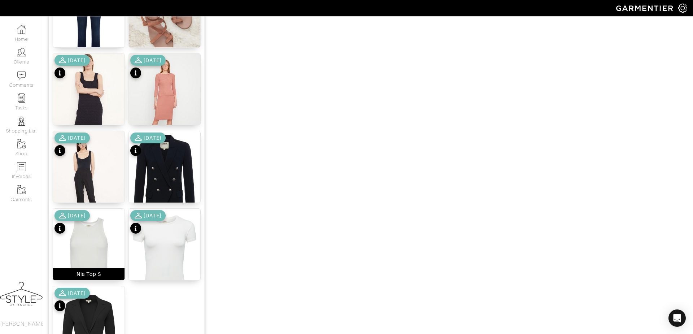
click at [99, 228] on img at bounding box center [88, 256] width 71 height 95
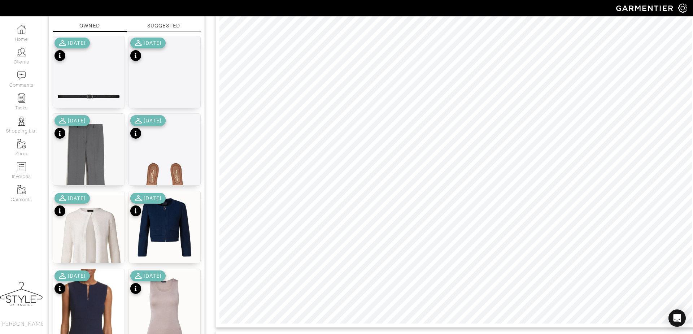
scroll to position [84, 0]
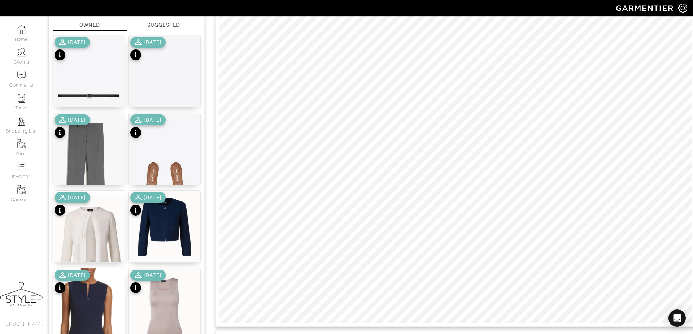
click at [412, 324] on div at bounding box center [455, 156] width 480 height 341
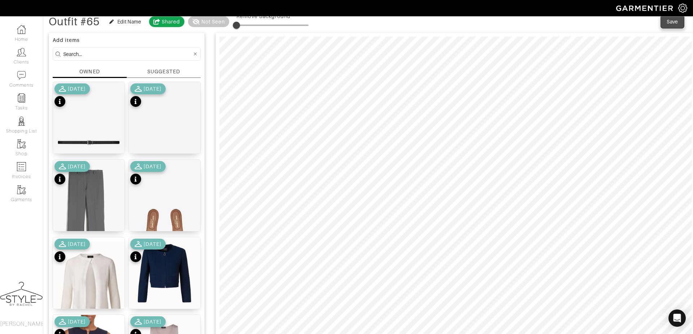
click at [673, 23] on div "Save" at bounding box center [673, 21] width 12 height 7
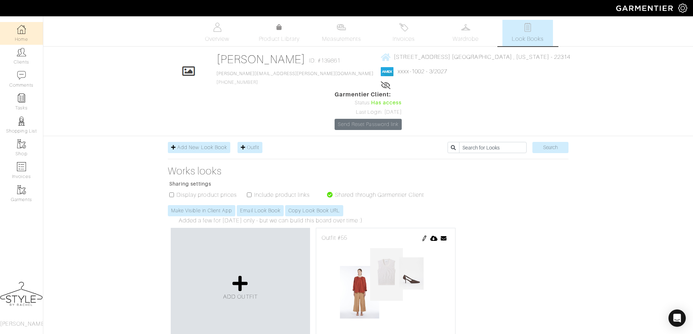
click at [23, 30] on img at bounding box center [21, 29] width 9 height 9
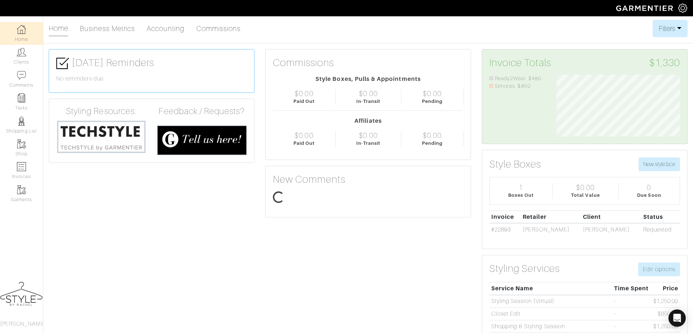
scroll to position [61, 134]
